Goal: Information Seeking & Learning: Learn about a topic

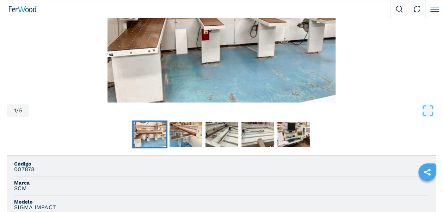
scroll to position [141, 0]
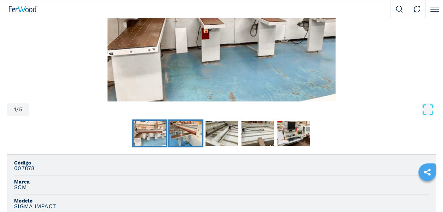
click at [191, 137] on img "Go to Slide 2" at bounding box center [185, 133] width 32 height 25
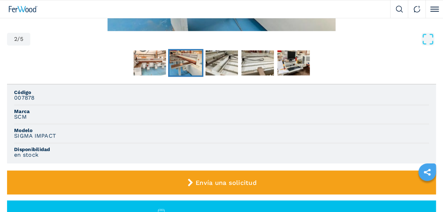
scroll to position [106, 0]
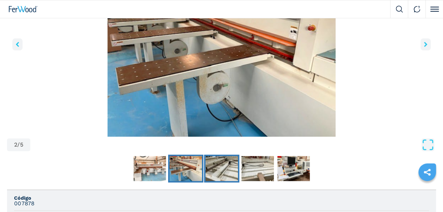
click at [232, 178] on img "Go to Slide 3" at bounding box center [221, 168] width 32 height 25
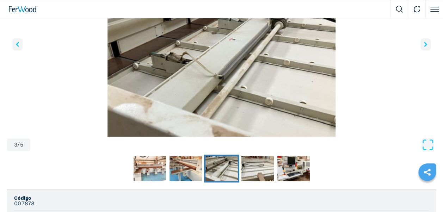
scroll to position [141, 0]
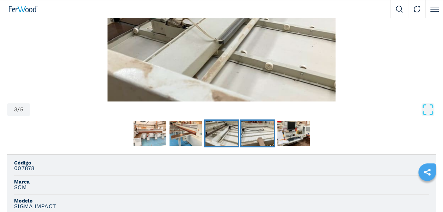
click at [267, 131] on img "Go to Slide 4" at bounding box center [257, 133] width 32 height 25
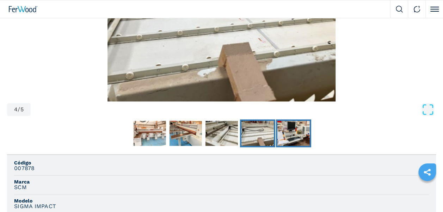
click at [293, 132] on img "Go to Slide 5" at bounding box center [293, 133] width 32 height 25
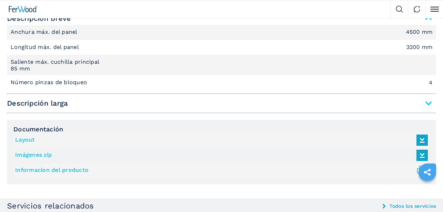
scroll to position [493, 0]
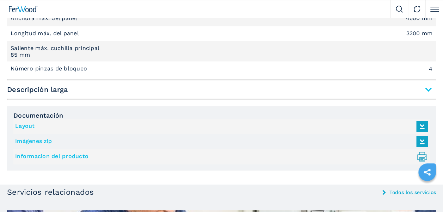
click at [422, 124] on icon at bounding box center [421, 126] width 15 height 15
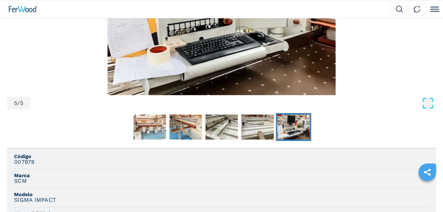
scroll to position [70, 0]
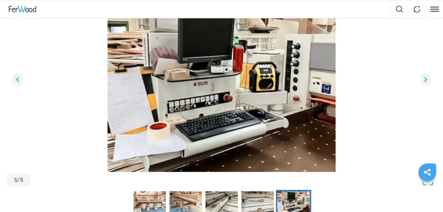
click at [428, 80] on button "right-button" at bounding box center [425, 80] width 10 height 12
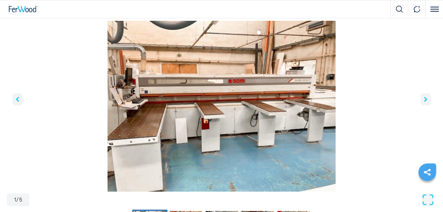
scroll to position [35, 0]
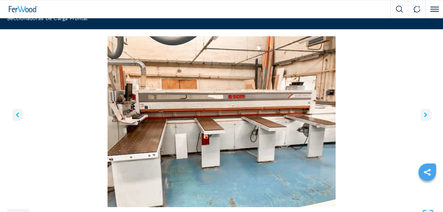
click at [426, 113] on icon "right-button" at bounding box center [425, 114] width 3 height 5
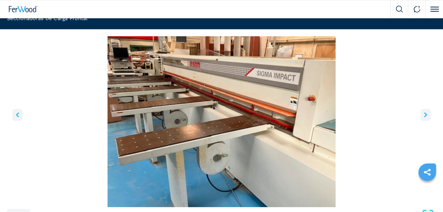
click at [425, 115] on icon "right-button" at bounding box center [425, 114] width 3 height 5
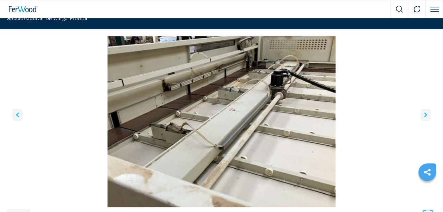
click at [425, 115] on icon "right-button" at bounding box center [425, 114] width 3 height 5
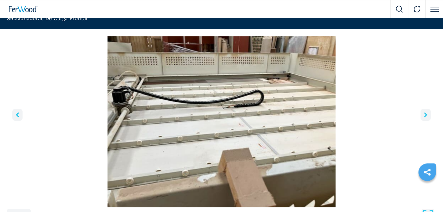
click at [425, 115] on icon "right-button" at bounding box center [425, 114] width 3 height 5
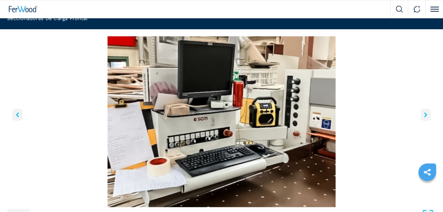
click at [425, 115] on icon "right-button" at bounding box center [425, 114] width 3 height 5
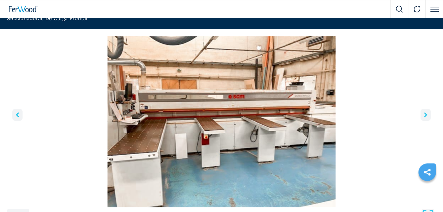
click at [424, 114] on icon "right-button" at bounding box center [425, 114] width 3 height 5
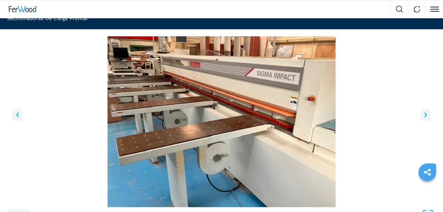
click at [425, 114] on icon "right-button" at bounding box center [425, 114] width 3 height 5
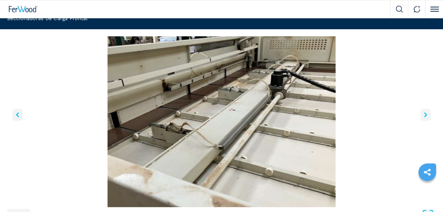
click at [425, 115] on icon "right-button" at bounding box center [425, 114] width 3 height 5
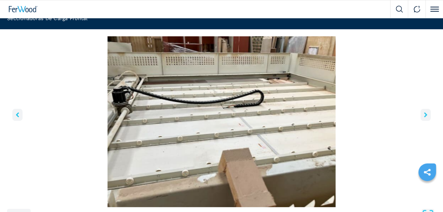
click at [425, 115] on icon "right-button" at bounding box center [425, 114] width 3 height 5
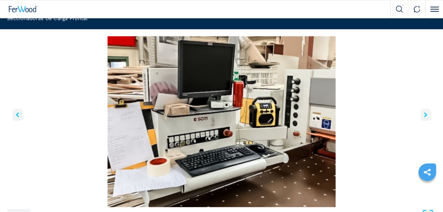
click at [425, 115] on icon "right-button" at bounding box center [425, 114] width 3 height 5
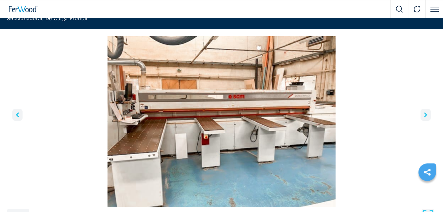
click at [394, 109] on img "Go to Slide 1" at bounding box center [221, 121] width 429 height 171
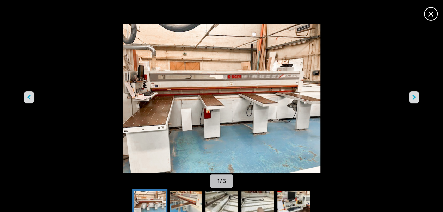
click at [427, 14] on span "×" at bounding box center [430, 12] width 12 height 12
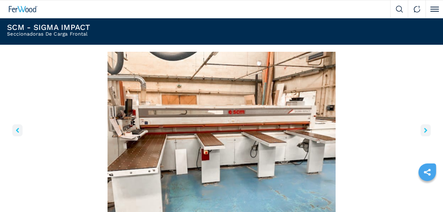
scroll to position [0, 0]
